Goal: Information Seeking & Learning: Learn about a topic

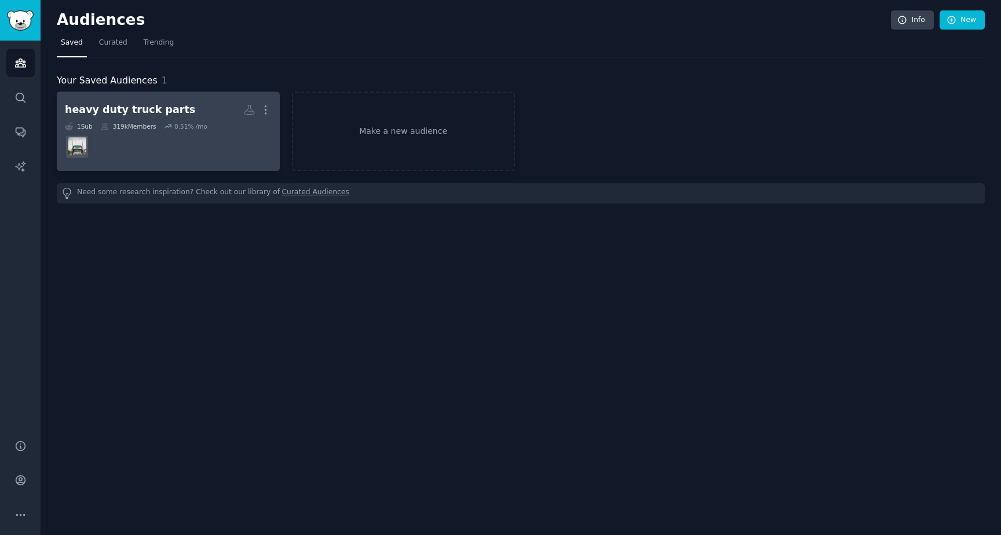
click at [178, 113] on h2 "heavy duty truck parts More" at bounding box center [168, 110] width 207 height 20
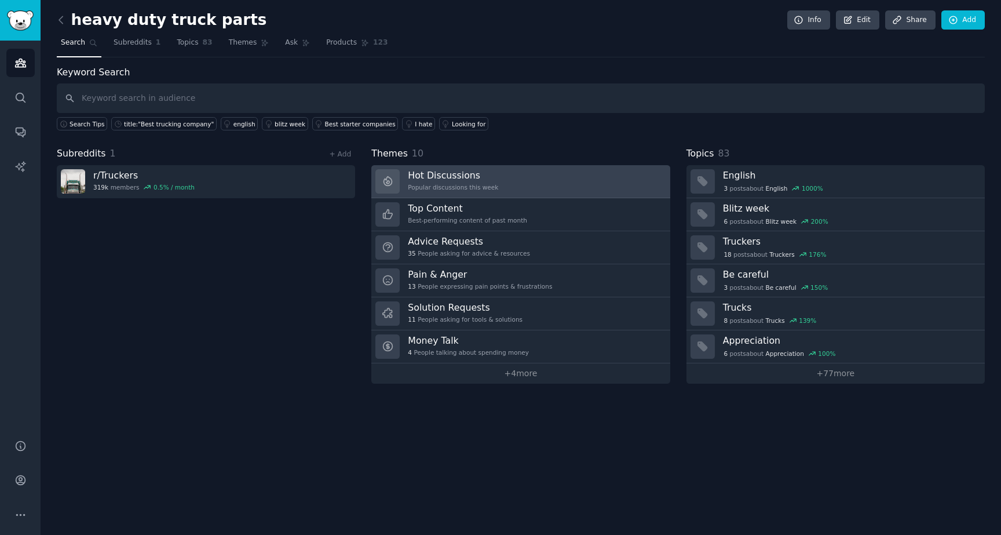
click at [517, 182] on link "Hot Discussions Popular discussions this week" at bounding box center [520, 181] width 298 height 33
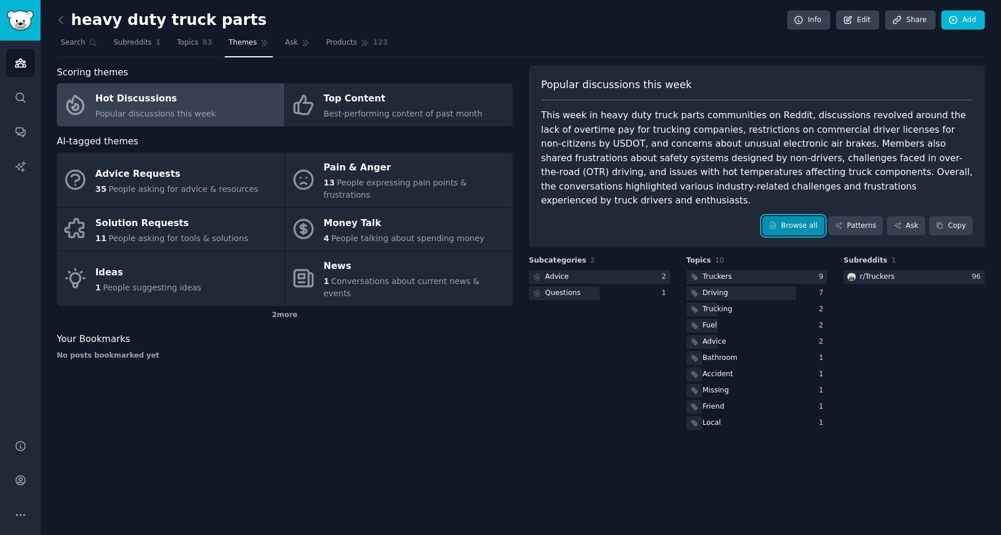
click at [784, 216] on link "Browse all" at bounding box center [793, 226] width 62 height 20
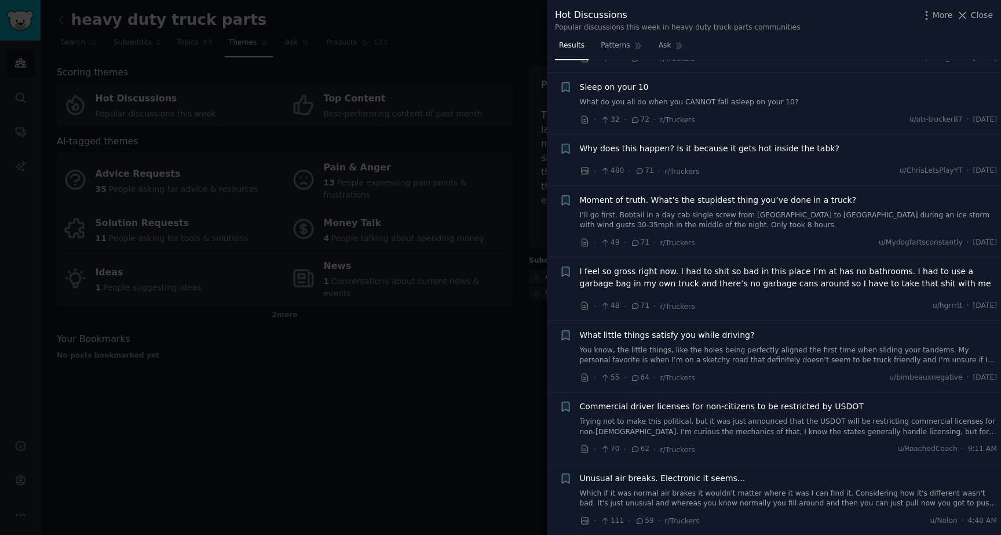
scroll to position [824, 0]
click at [731, 154] on span "Why does this happen? Is it because it gets hot inside the tabk?" at bounding box center [709, 148] width 259 height 12
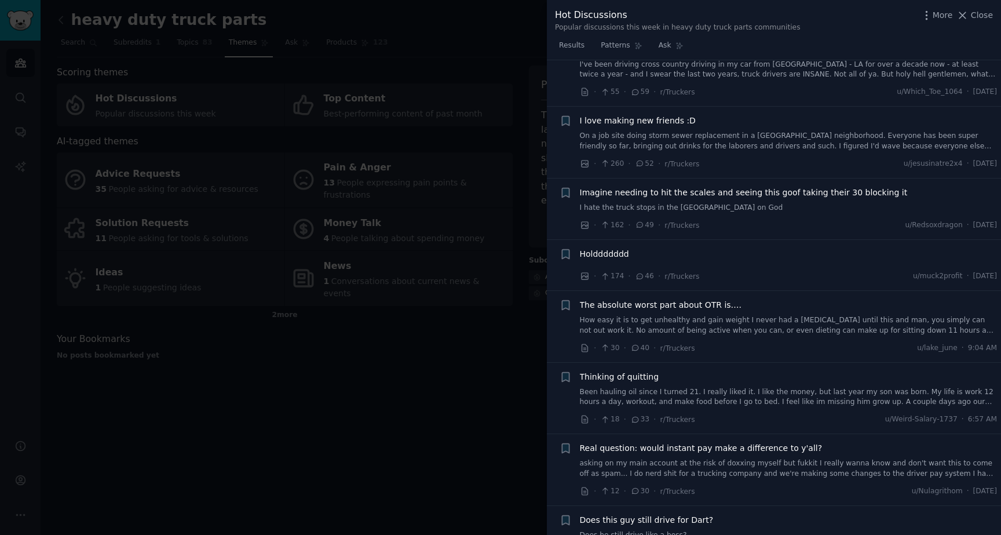
scroll to position [1765, 0]
click at [770, 209] on div "Imagine needing to hit the scales and seeing this goof taking their 30 blocking…" at bounding box center [789, 199] width 418 height 27
click at [742, 198] on span "Imagine needing to hit the scales and seeing this goof taking their 30 blocking…" at bounding box center [744, 192] width 328 height 12
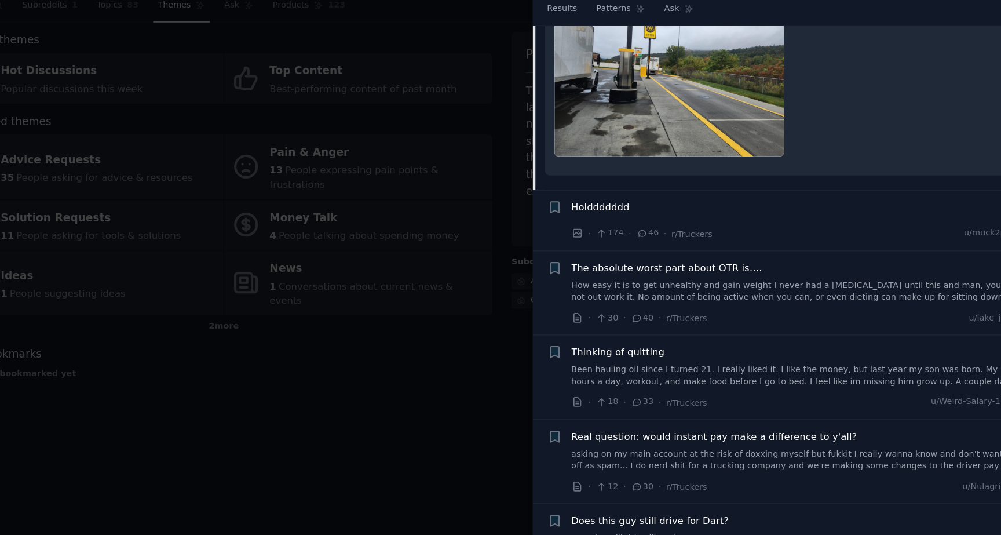
scroll to position [1705, 0]
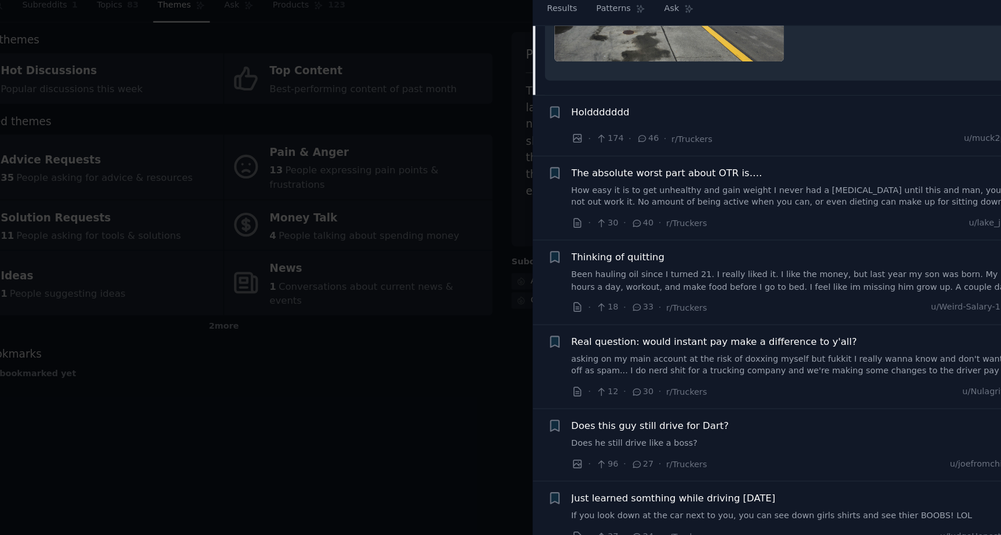
click at [594, 140] on span "Holddddddd" at bounding box center [604, 133] width 49 height 12
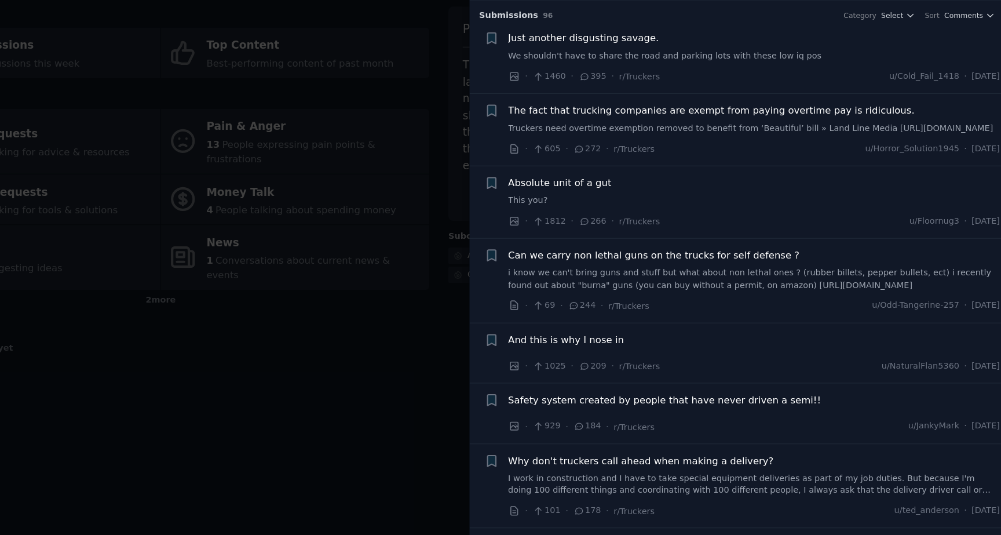
click at [659, 91] on span "Just another disgusting savage." at bounding box center [644, 92] width 128 height 12
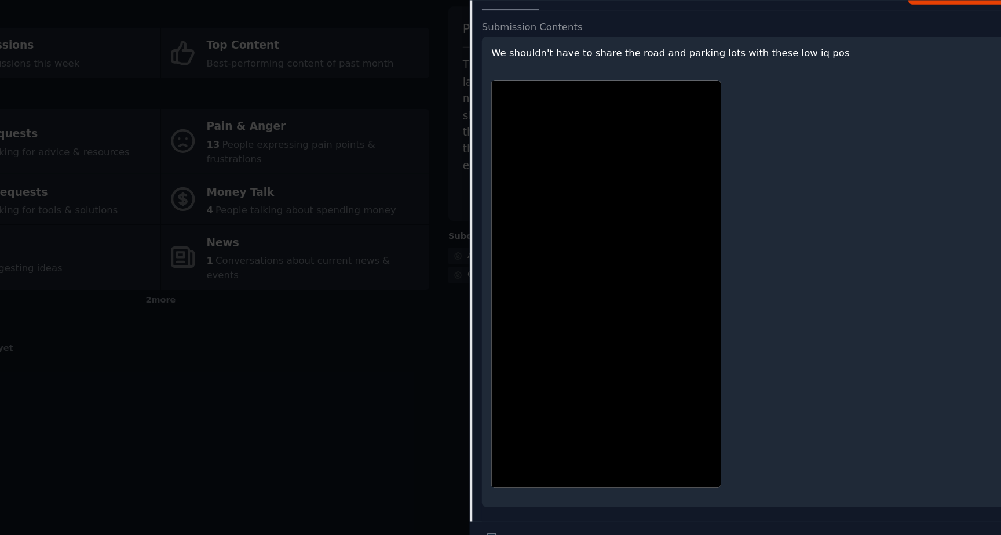
scroll to position [97, 0]
click at [787, 104] on p "We shouldn't have to share the road and parking lots with these low iq pos" at bounding box center [778, 106] width 427 height 12
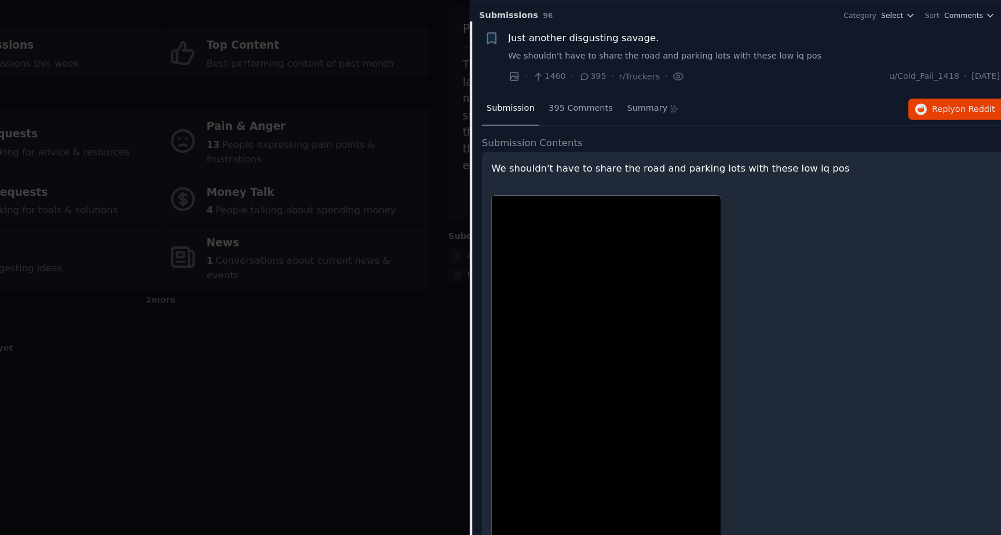
scroll to position [1, 0]
click at [477, 350] on div at bounding box center [500, 267] width 1001 height 535
